Goal: Transaction & Acquisition: Purchase product/service

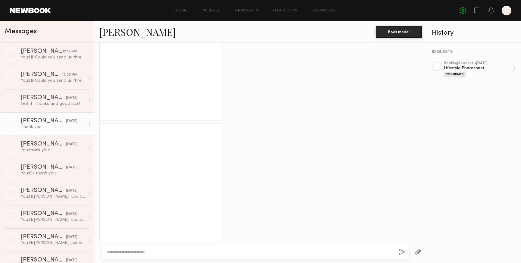
scroll to position [1454, 0]
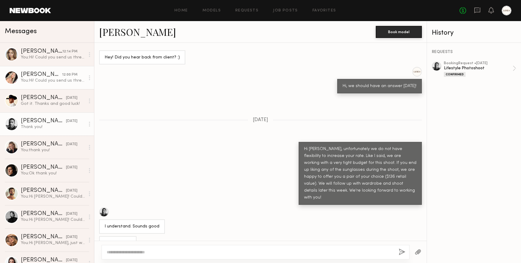
click at [39, 79] on div "You: Hi! Could you send us three raw unedited selfies of you wearing sunglasses…" at bounding box center [53, 81] width 64 height 6
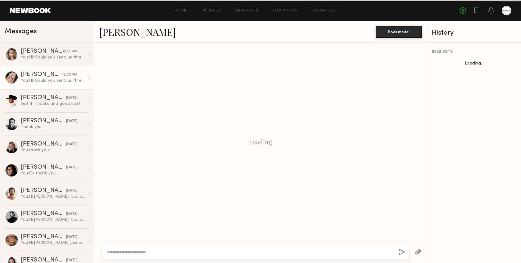
scroll to position [76, 0]
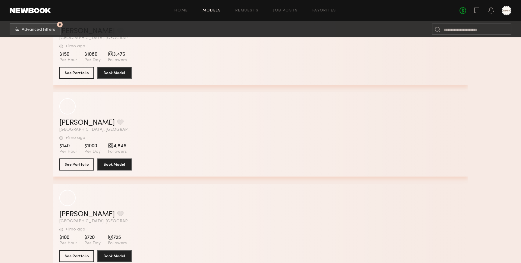
scroll to position [18832, 0]
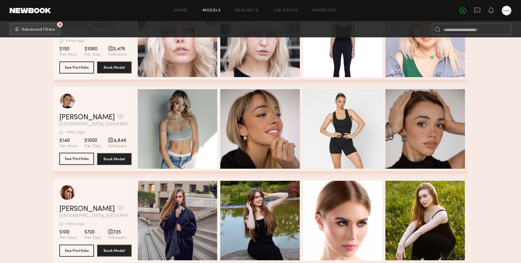
click at [76, 157] on button "See Portfolio" at bounding box center [76, 159] width 35 height 12
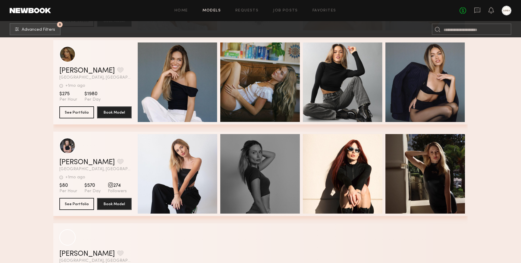
scroll to position [19711, 0]
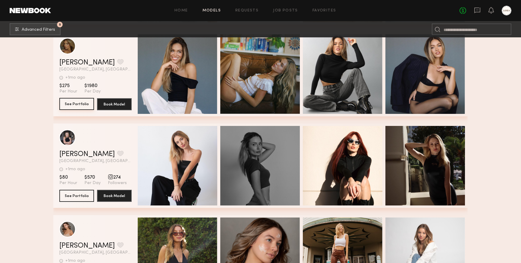
click at [75, 106] on button "See Portfolio" at bounding box center [76, 104] width 35 height 12
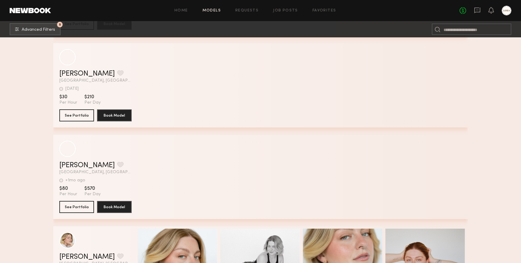
scroll to position [21990, 0]
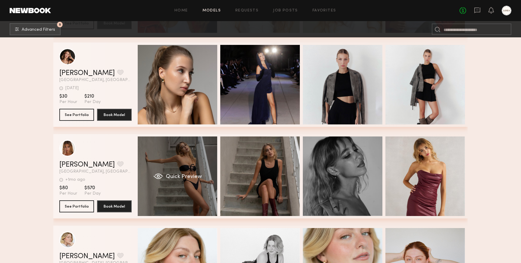
click at [184, 176] on span "Quick Preview" at bounding box center [184, 176] width 36 height 5
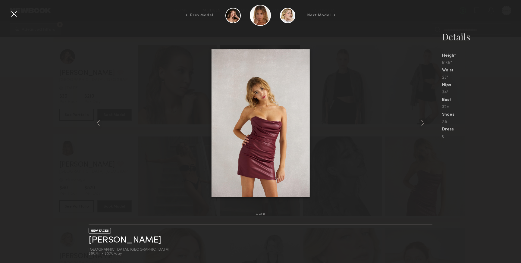
click at [12, 14] on div at bounding box center [14, 14] width 10 height 10
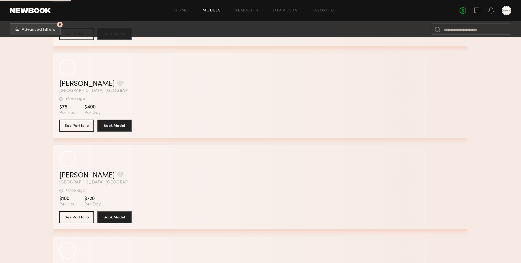
scroll to position [23718, 0]
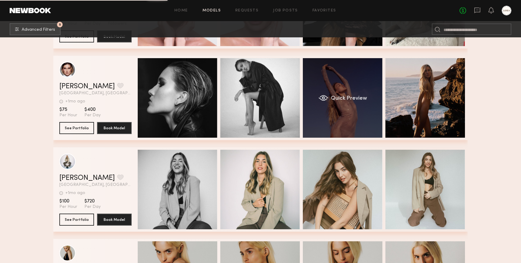
click at [350, 100] on span "Quick Preview" at bounding box center [349, 98] width 36 height 5
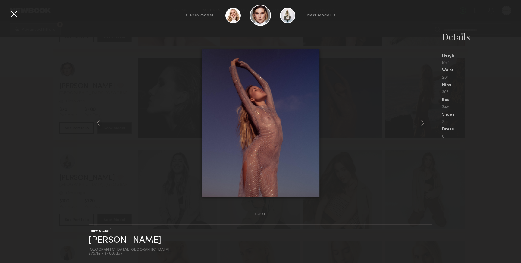
click at [14, 14] on div at bounding box center [14, 14] width 10 height 10
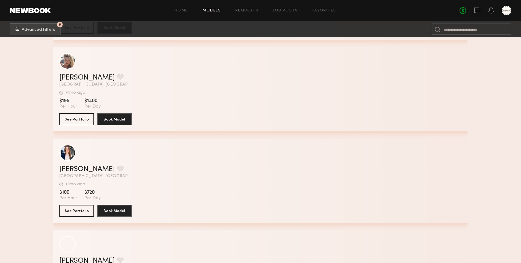
scroll to position [24283, 0]
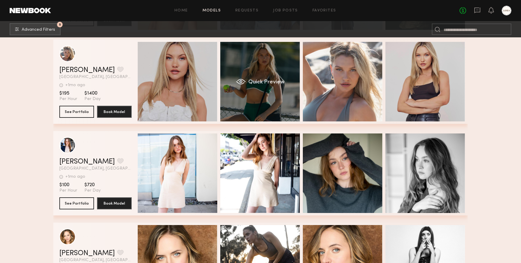
click at [263, 80] on span "Quick Preview" at bounding box center [266, 82] width 36 height 5
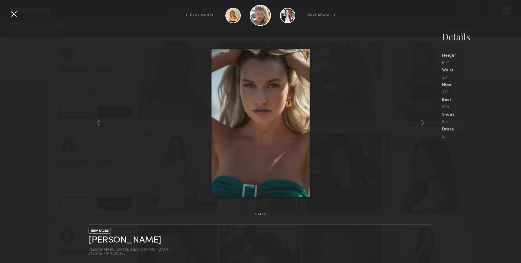
click at [12, 14] on div at bounding box center [14, 14] width 10 height 10
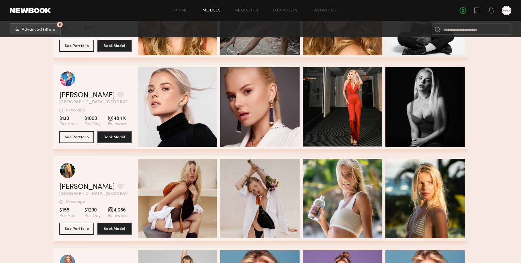
scroll to position [24539, 0]
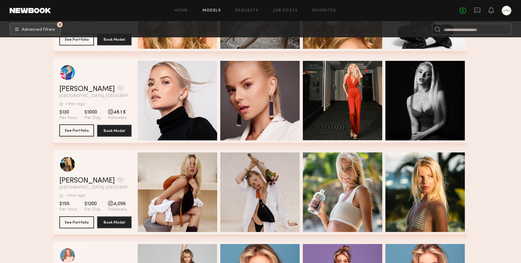
click at [75, 130] on button "See Portfolio" at bounding box center [76, 130] width 35 height 12
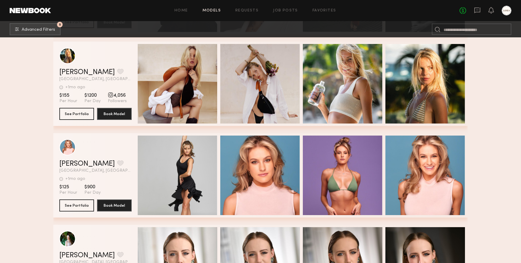
scroll to position [24647, 0]
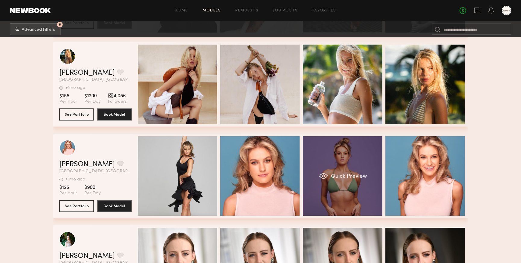
click at [347, 176] on span "Quick Preview" at bounding box center [349, 176] width 36 height 5
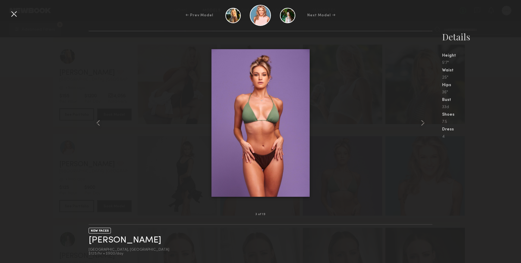
click at [14, 11] on div at bounding box center [14, 14] width 10 height 10
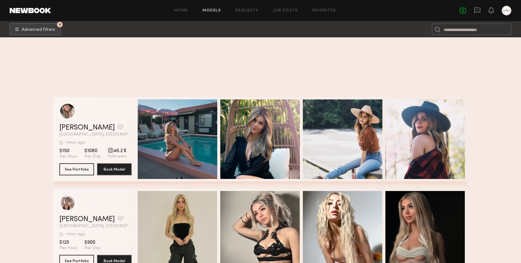
scroll to position [25073, 0]
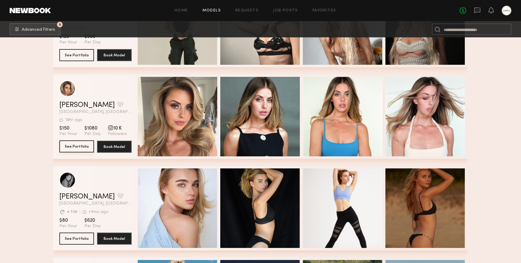
click at [71, 145] on button "See Portfolio" at bounding box center [76, 146] width 35 height 12
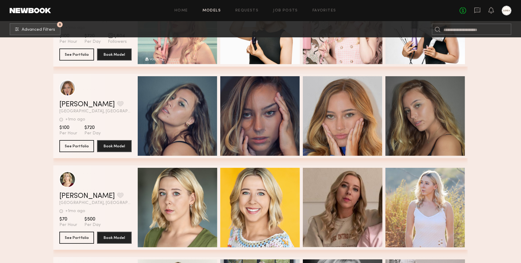
scroll to position [25532, 0]
click at [75, 145] on button "See Portfolio" at bounding box center [76, 146] width 35 height 12
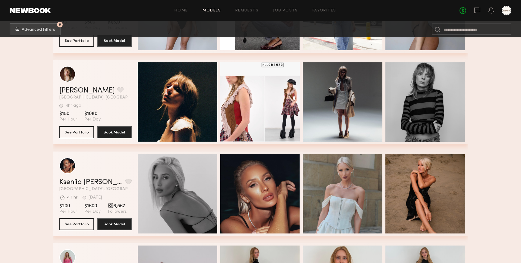
scroll to position [25913, 0]
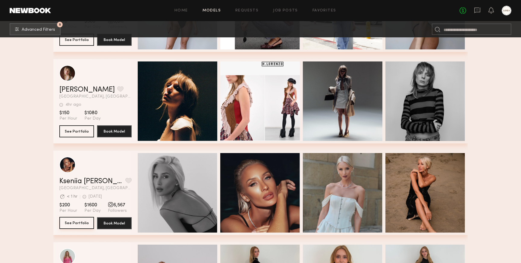
click at [79, 222] on button "See Portfolio" at bounding box center [76, 223] width 35 height 12
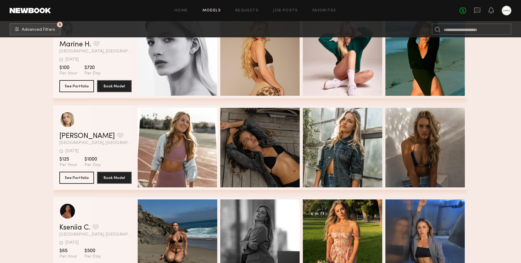
scroll to position [17897, 0]
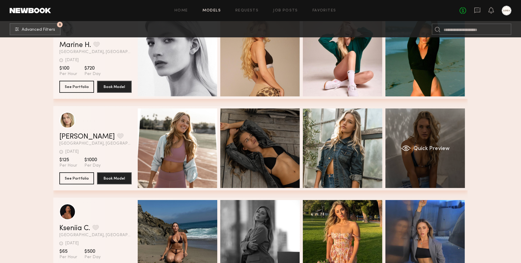
click at [429, 147] on span "Quick Preview" at bounding box center [431, 148] width 36 height 5
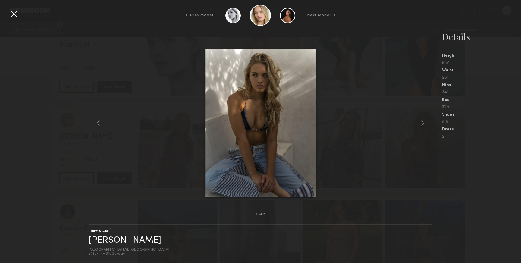
click at [11, 11] on div at bounding box center [14, 14] width 10 height 10
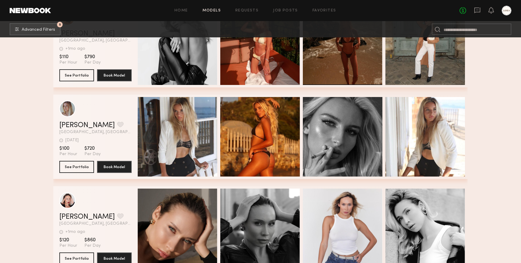
scroll to position [17358, 0]
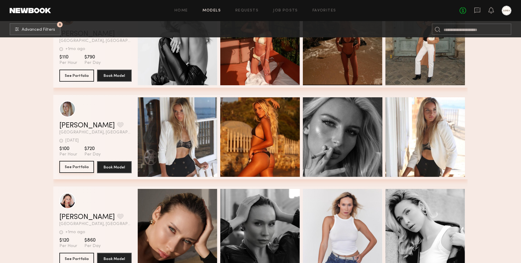
click at [81, 167] on button "See Portfolio" at bounding box center [76, 167] width 35 height 12
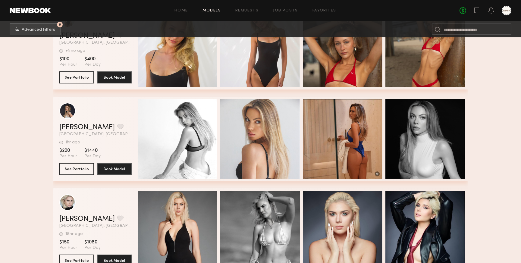
scroll to position [16797, 0]
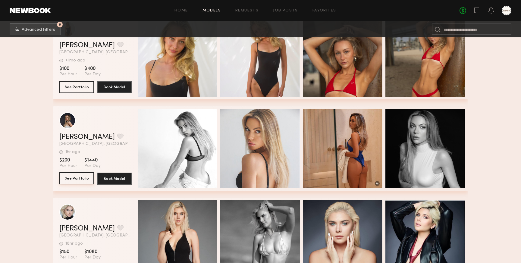
click at [77, 178] on button "See Portfolio" at bounding box center [76, 178] width 35 height 12
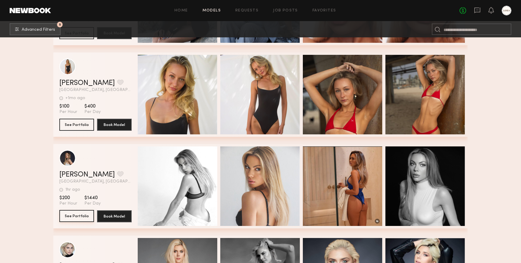
scroll to position [16755, 0]
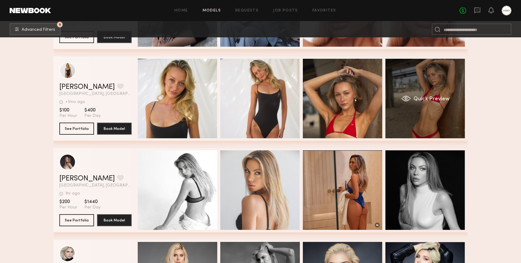
click at [416, 99] on span "Quick Preview" at bounding box center [431, 98] width 36 height 5
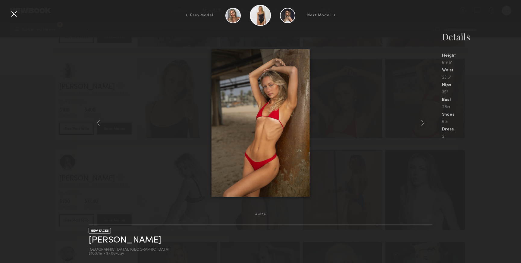
click at [16, 13] on div at bounding box center [14, 14] width 10 height 10
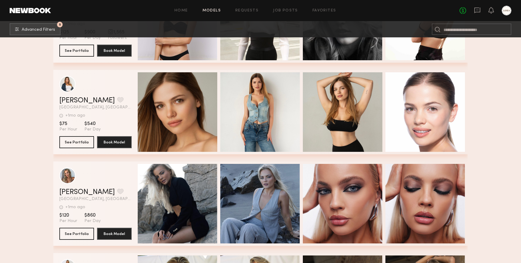
scroll to position [16554, 0]
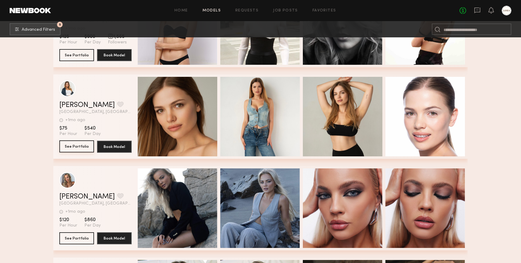
click at [80, 145] on button "See Portfolio" at bounding box center [76, 146] width 35 height 12
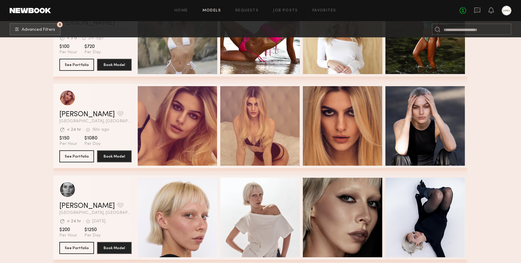
scroll to position [3812, 0]
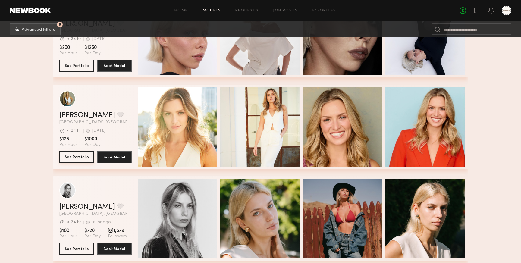
click at [78, 157] on button "See Portfolio" at bounding box center [76, 157] width 35 height 12
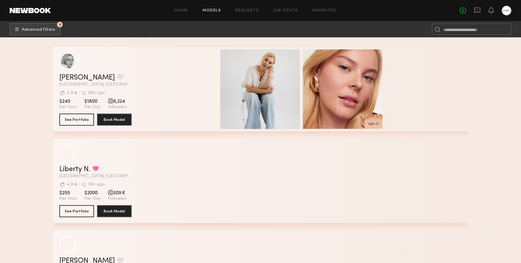
scroll to position [95, 0]
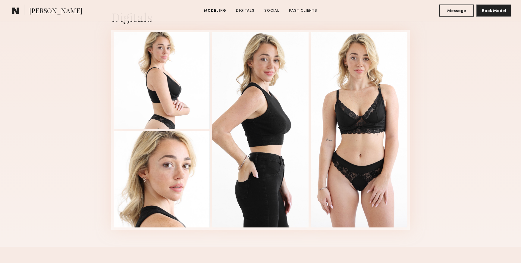
scroll to position [619, 0]
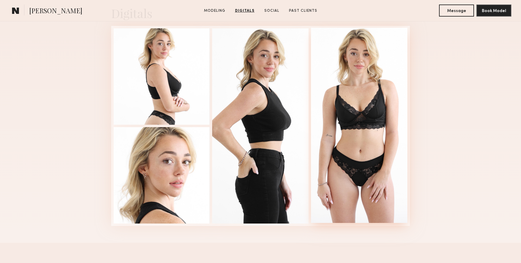
click at [350, 125] on div at bounding box center [359, 125] width 96 height 195
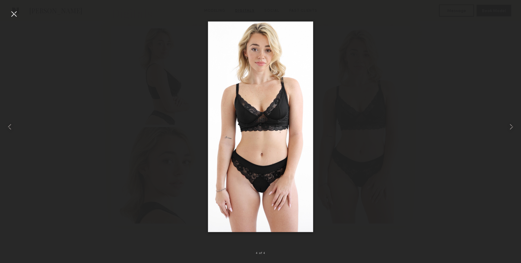
click at [15, 17] on div at bounding box center [14, 14] width 10 height 10
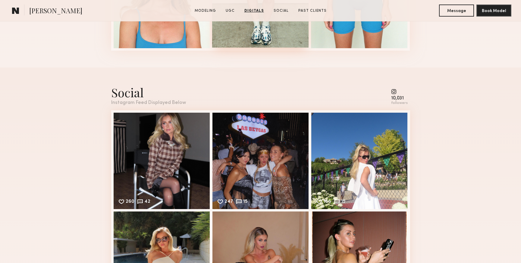
scroll to position [1018, 0]
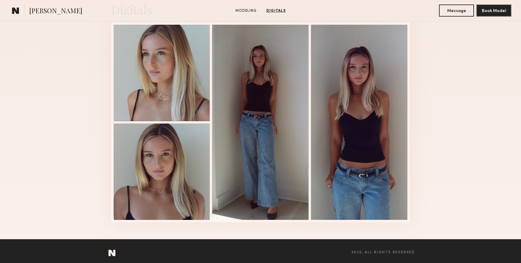
scroll to position [609, 0]
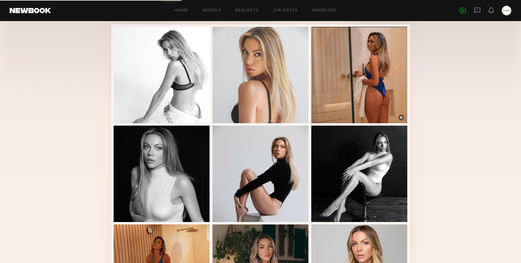
scroll to position [133, 0]
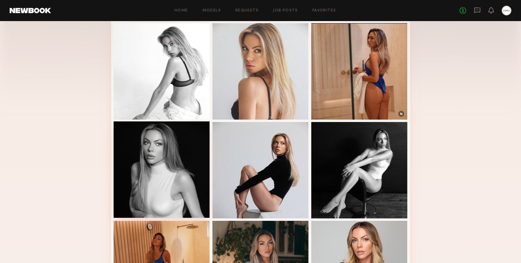
click at [164, 188] on div at bounding box center [162, 169] width 96 height 96
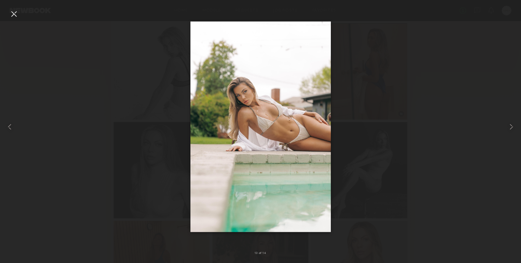
click at [14, 12] on div at bounding box center [14, 14] width 10 height 10
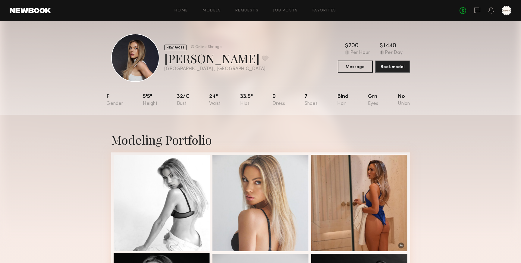
scroll to position [0, 0]
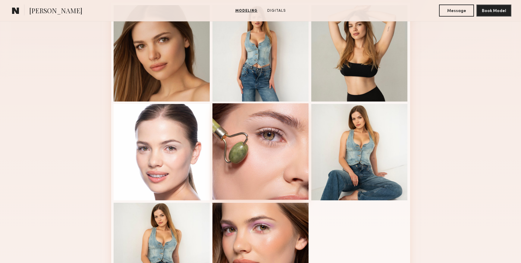
scroll to position [163, 0]
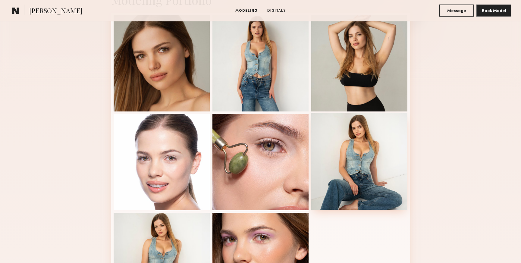
click at [360, 162] on div at bounding box center [359, 161] width 96 height 96
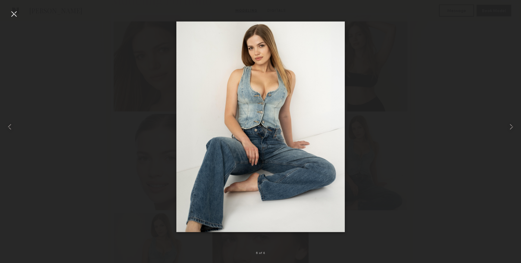
click at [14, 14] on div at bounding box center [14, 14] width 10 height 10
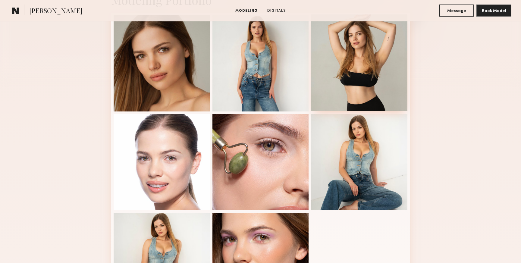
click at [378, 71] on div at bounding box center [359, 62] width 96 height 96
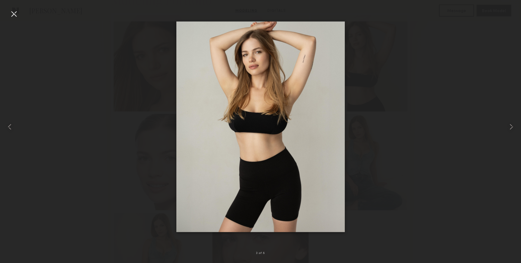
click at [13, 14] on div at bounding box center [14, 14] width 10 height 10
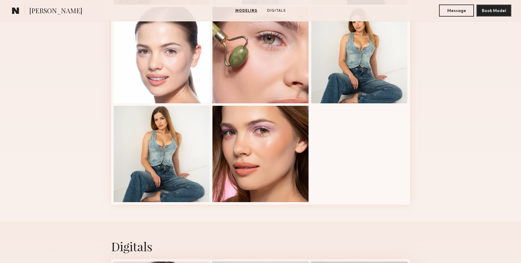
scroll to position [240, 0]
